Goal: Register for event/course

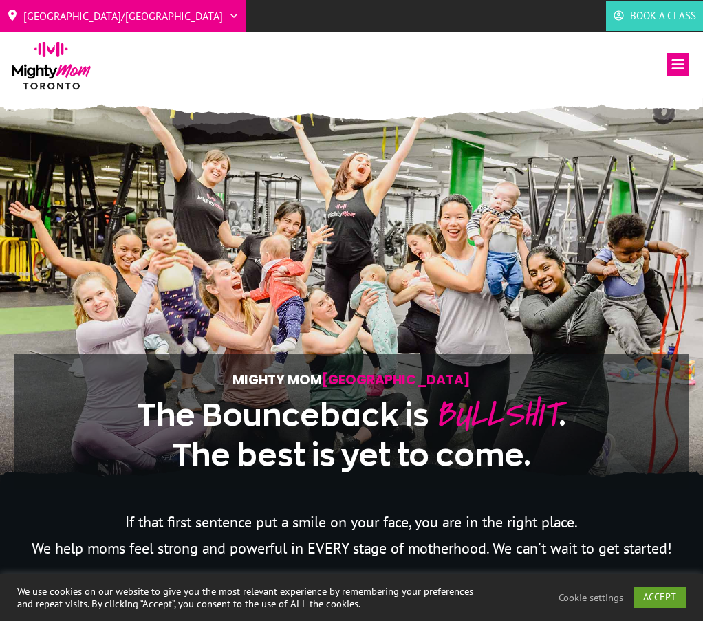
click at [679, 66] on icon at bounding box center [678, 64] width 23 height 23
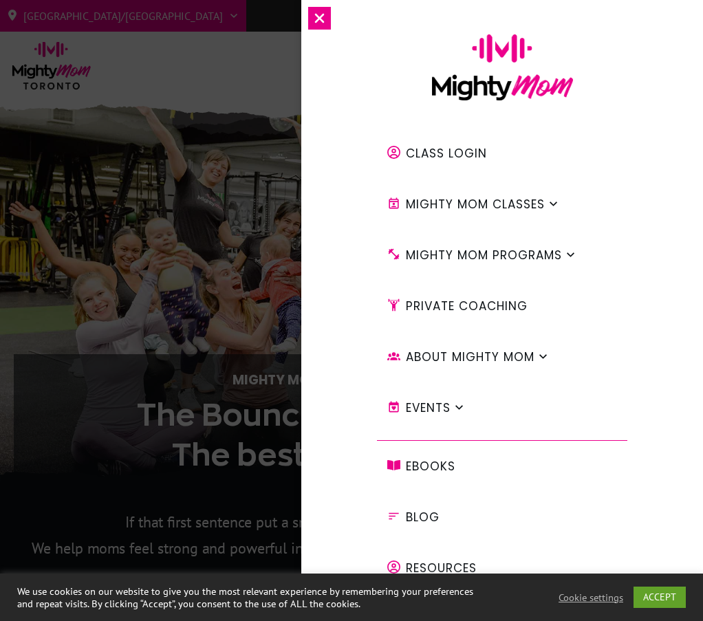
click at [481, 255] on span "Mighty Mom Programs" at bounding box center [484, 255] width 156 height 23
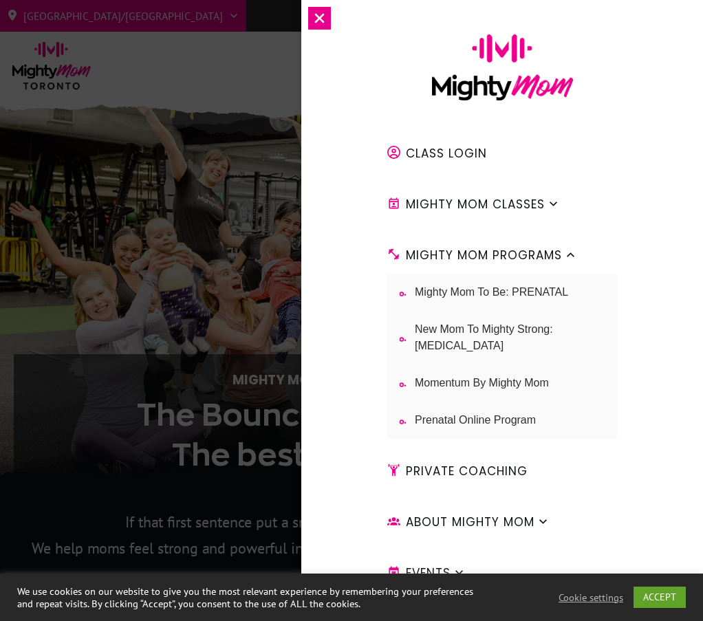
click at [476, 341] on span "New Mom to Mighty Strong: [MEDICAL_DATA]" at bounding box center [505, 337] width 180 height 33
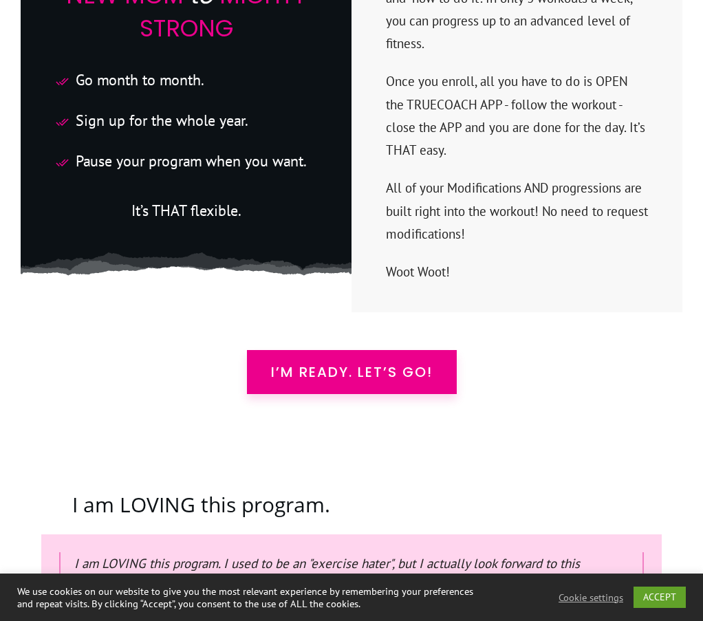
scroll to position [3456, 0]
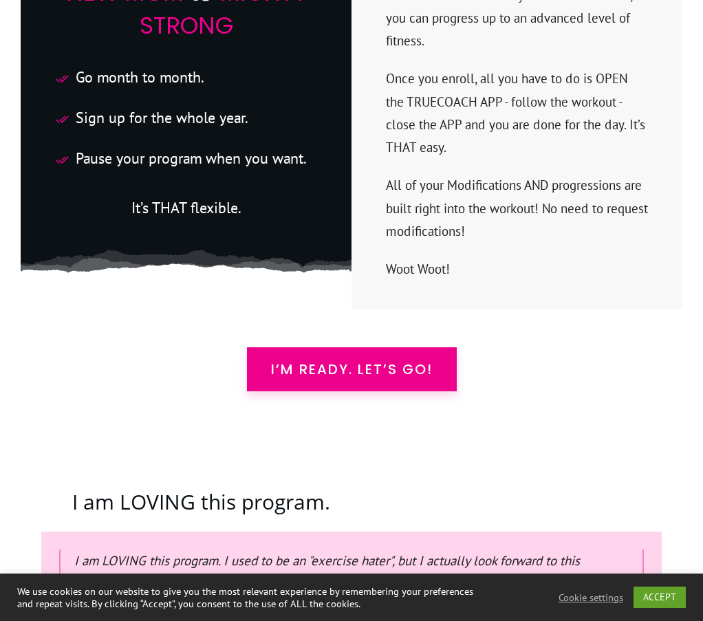
click at [351, 361] on span "I’m READY. Let’s Go!" at bounding box center [352, 369] width 162 height 17
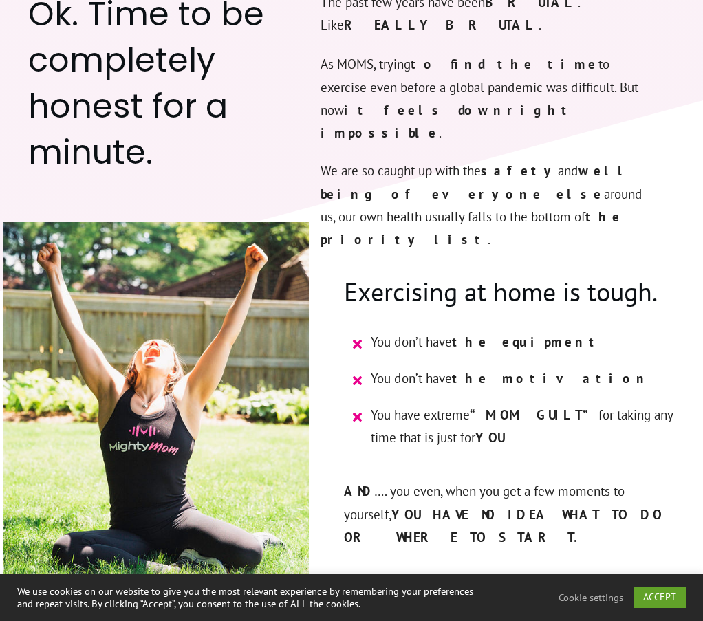
scroll to position [1052, 0]
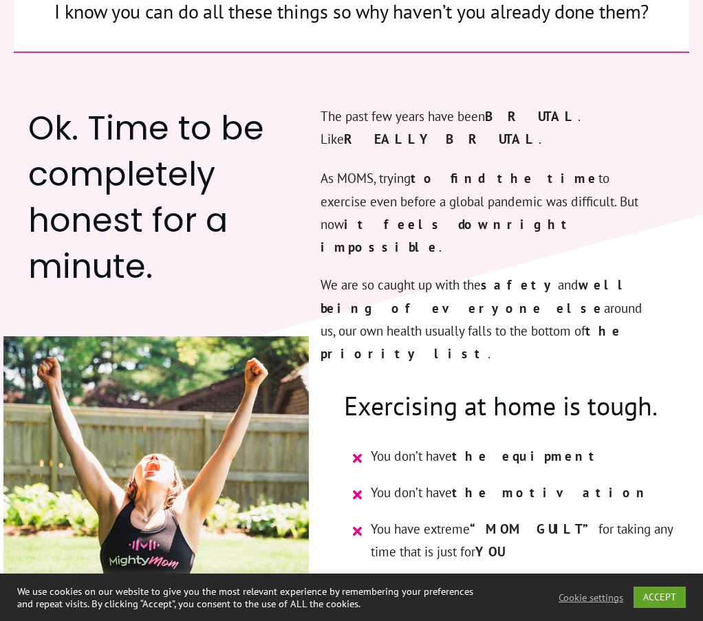
scroll to position [3456, 0]
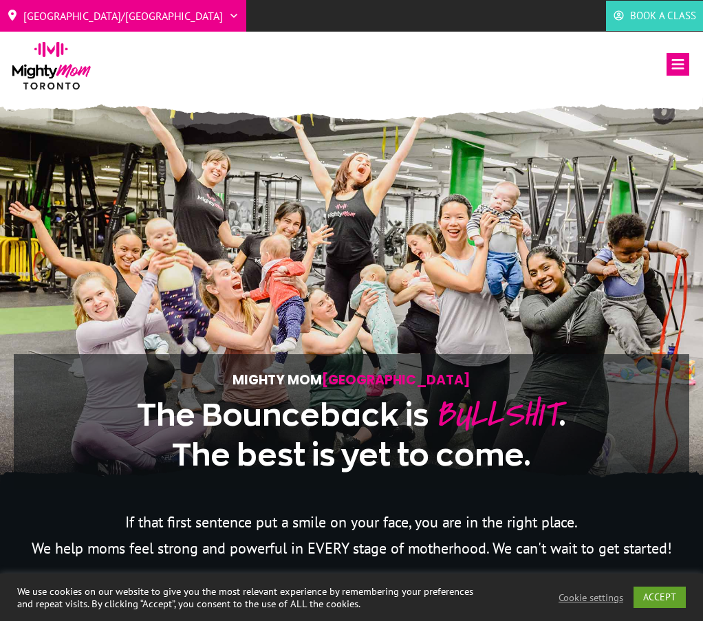
click at [674, 65] on icon at bounding box center [678, 64] width 23 height 23
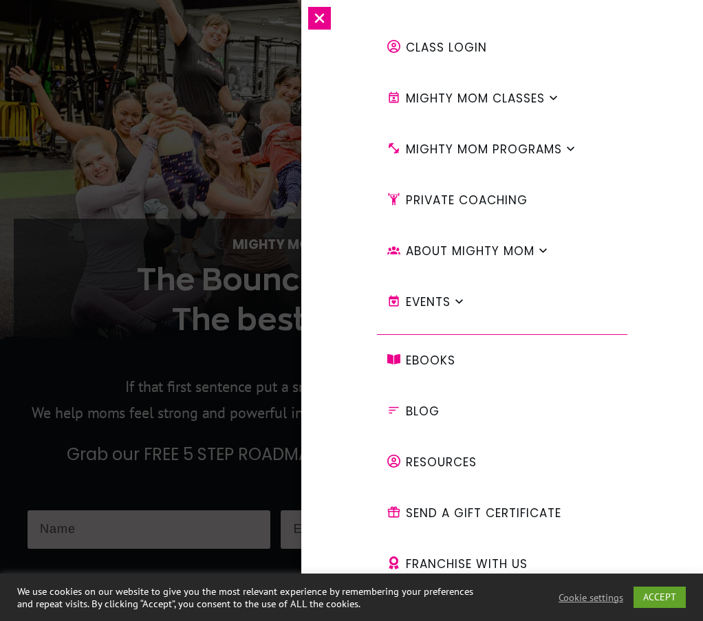
scroll to position [135, 0]
click at [429, 304] on span "Events" at bounding box center [428, 301] width 45 height 23
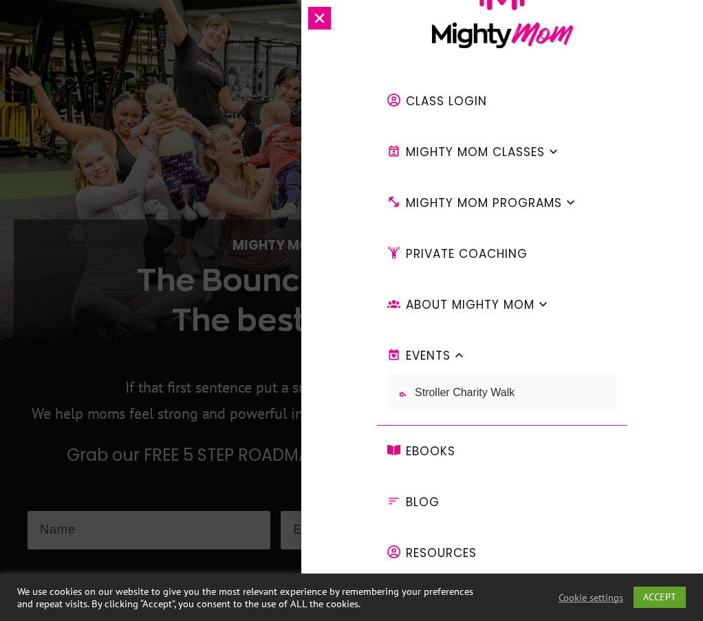
scroll to position [0, 0]
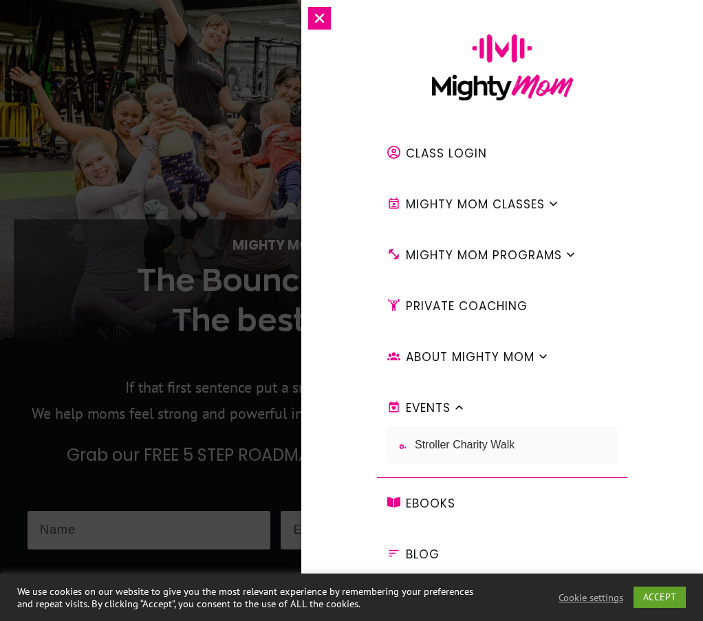
click at [519, 204] on span "Mighty Mom Classes" at bounding box center [475, 204] width 139 height 23
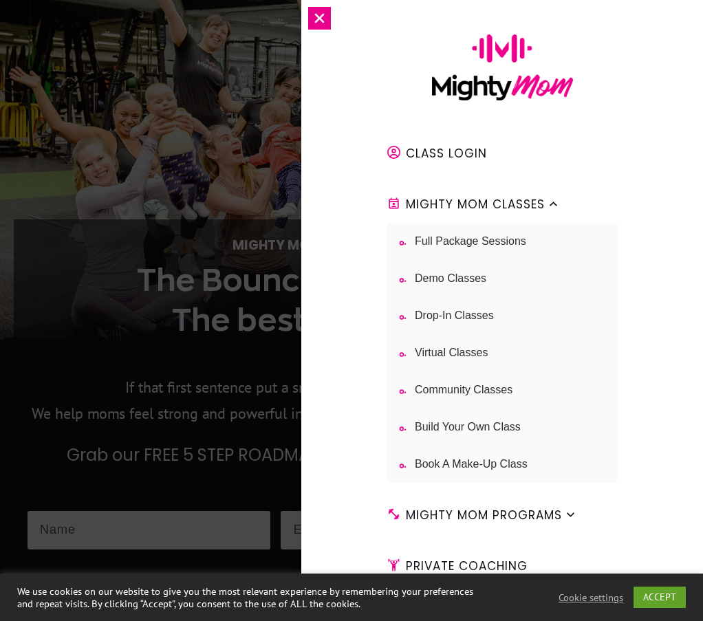
click at [488, 244] on span "Full Package Sessions" at bounding box center [470, 241] width 111 height 17
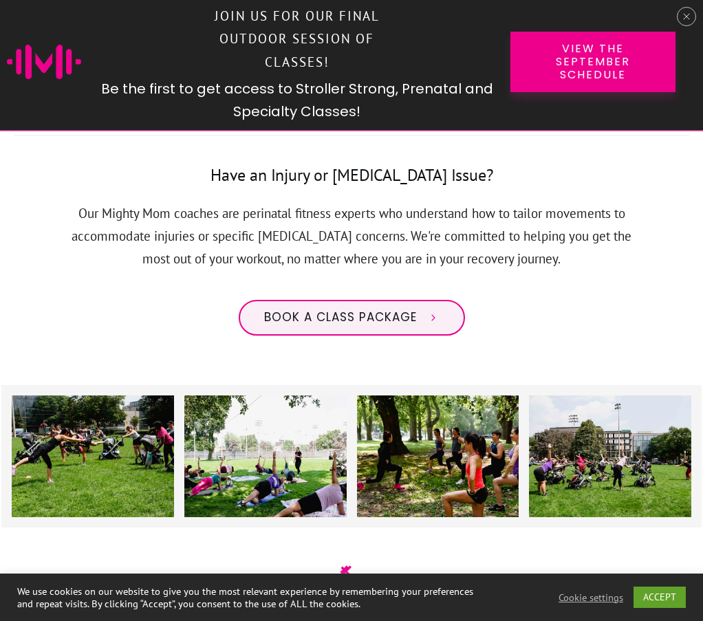
scroll to position [1077, 0]
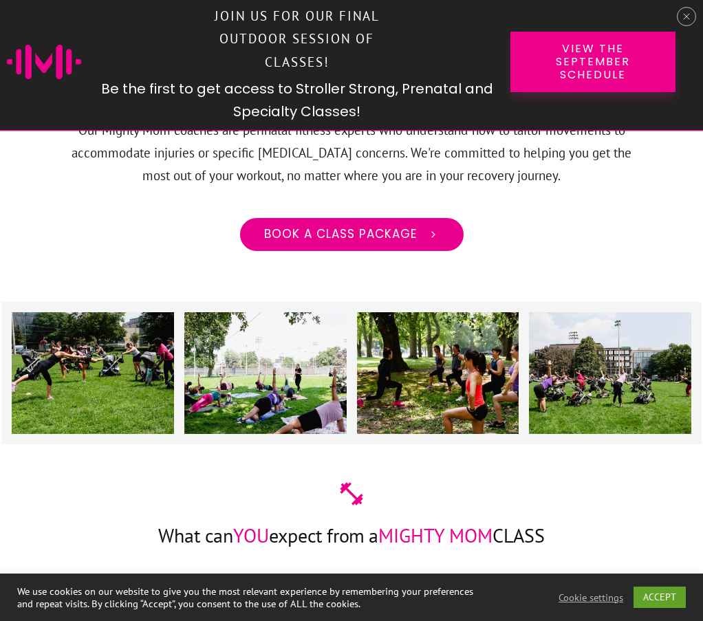
click at [412, 229] on span "Book a class package" at bounding box center [340, 234] width 153 height 15
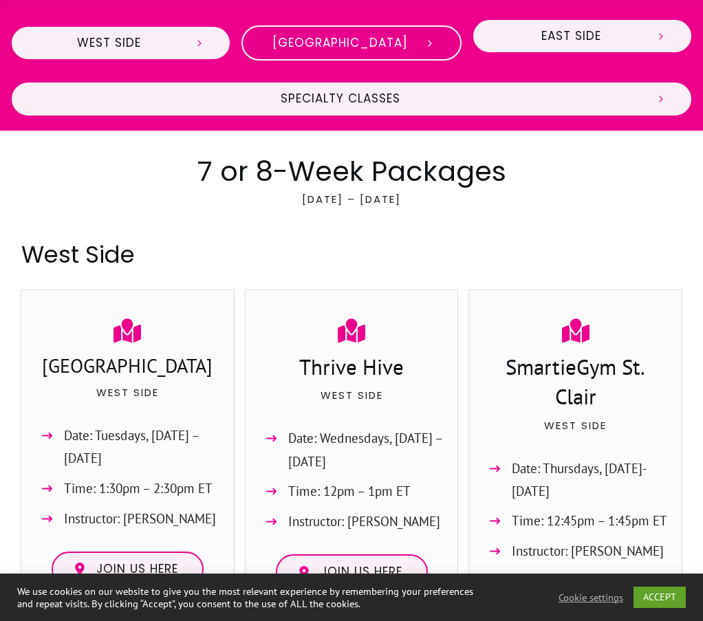
scroll to position [286, 0]
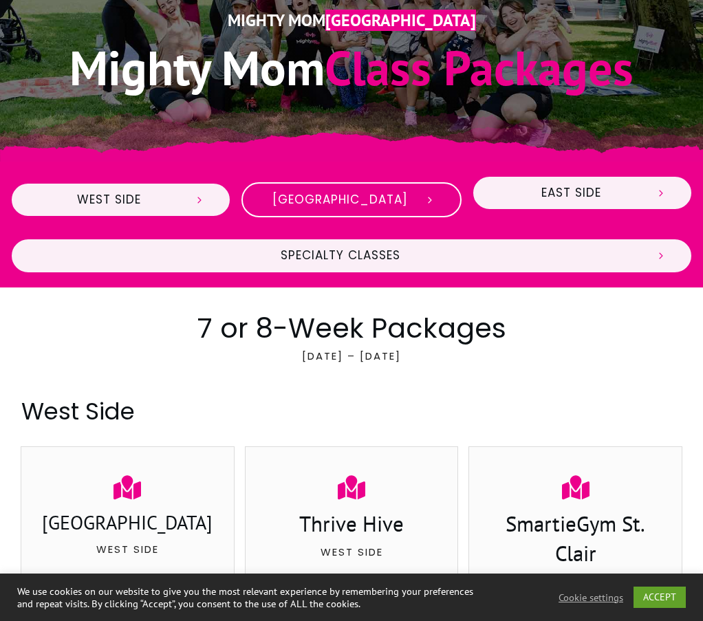
click at [355, 200] on span "Midtown" at bounding box center [340, 200] width 147 height 15
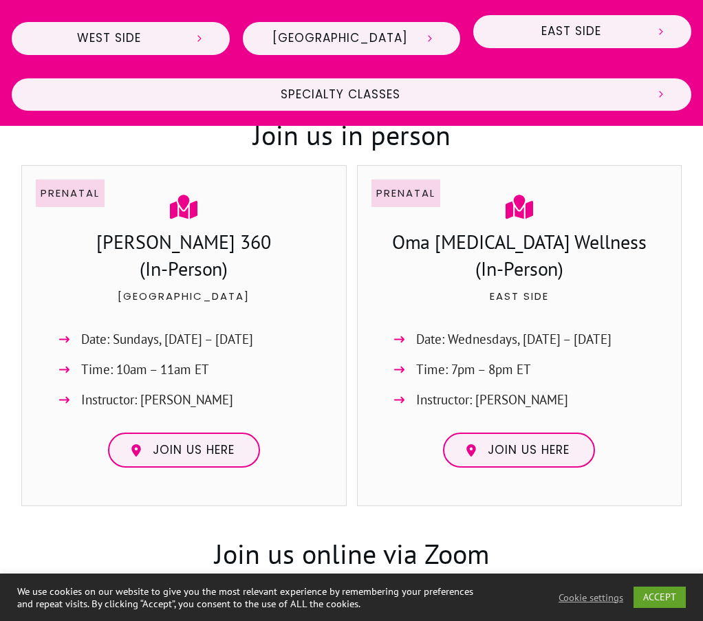
scroll to position [3202, 0]
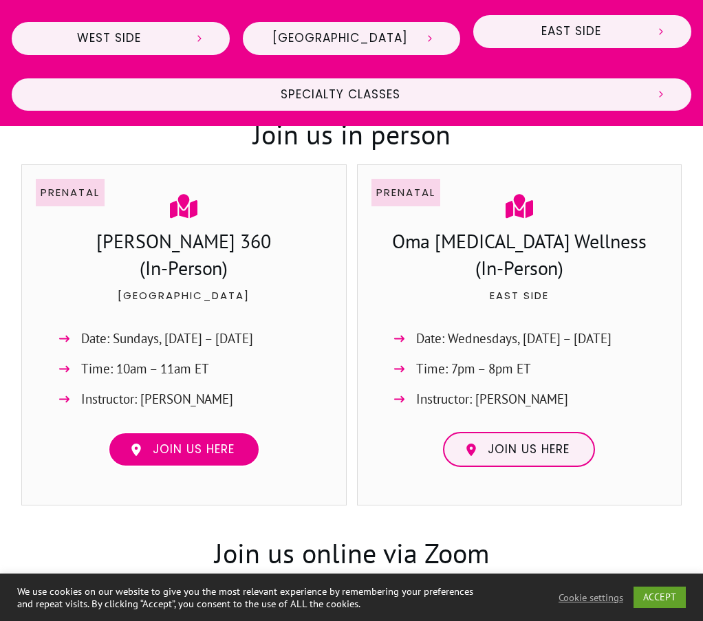
click at [151, 447] on span "Join us here" at bounding box center [188, 449] width 92 height 15
